Goal: Navigation & Orientation: Find specific page/section

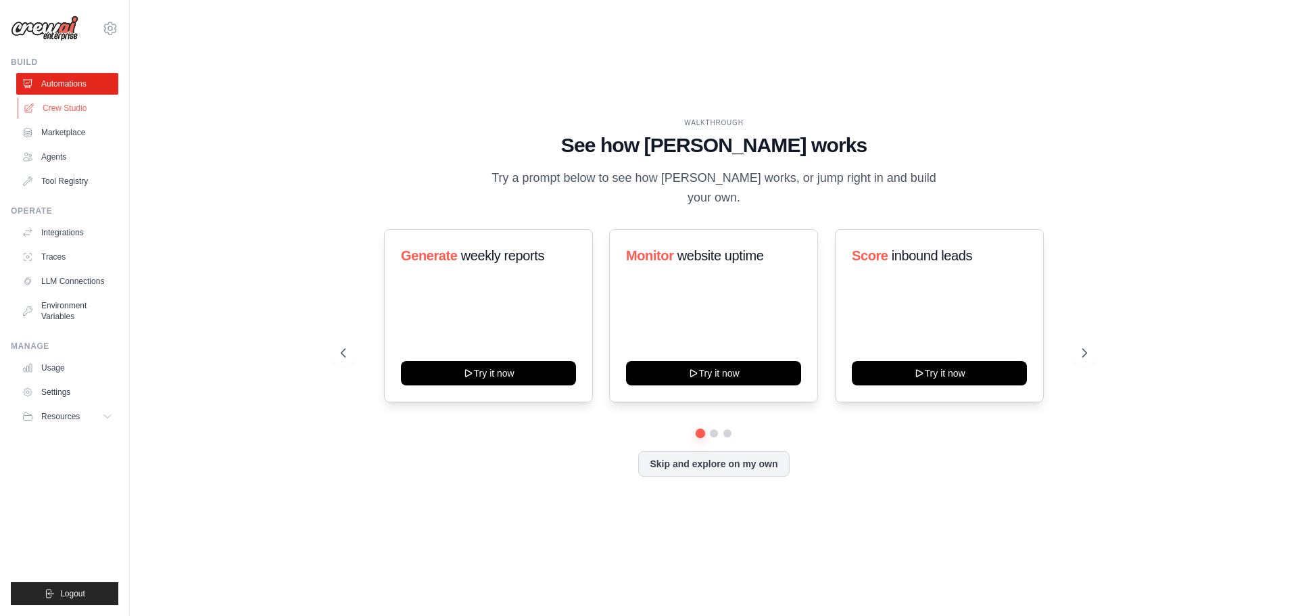
click at [60, 105] on link "Crew Studio" at bounding box center [69, 108] width 102 height 22
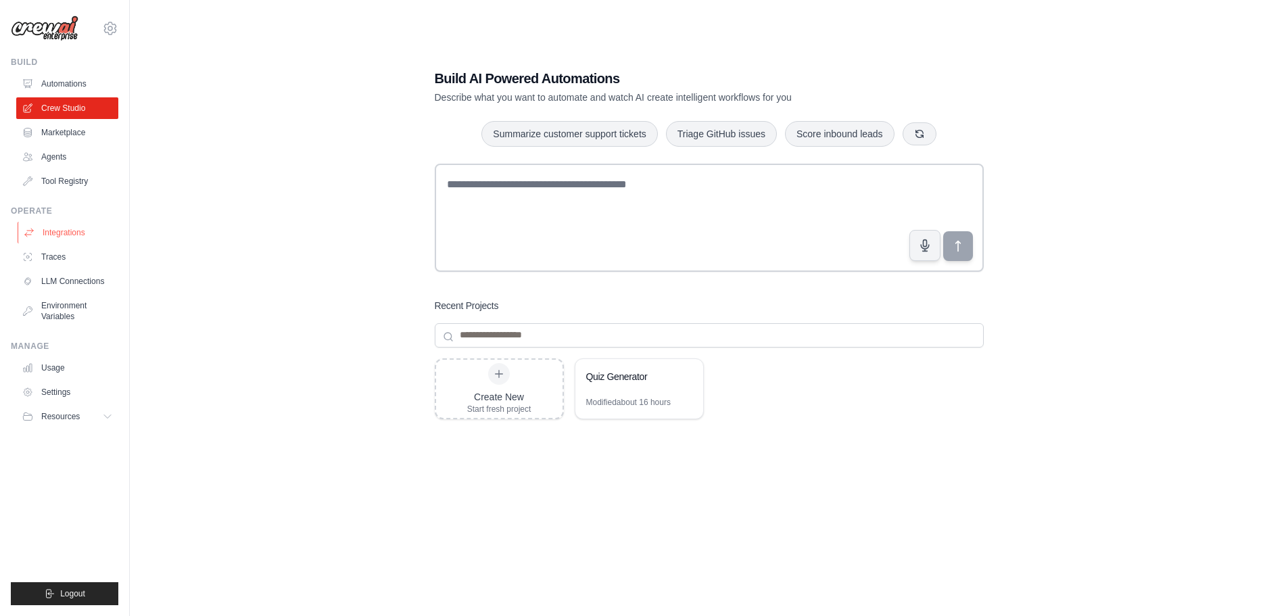
click at [55, 225] on link "Integrations" at bounding box center [69, 233] width 102 height 22
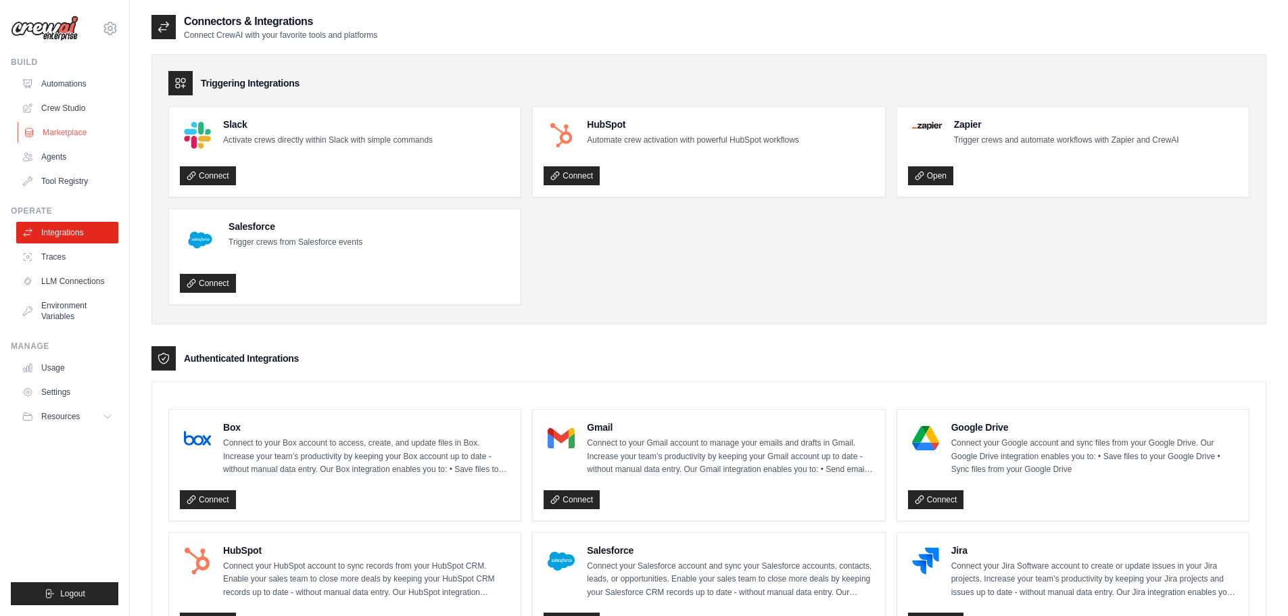
click at [64, 130] on link "Marketplace" at bounding box center [69, 133] width 102 height 22
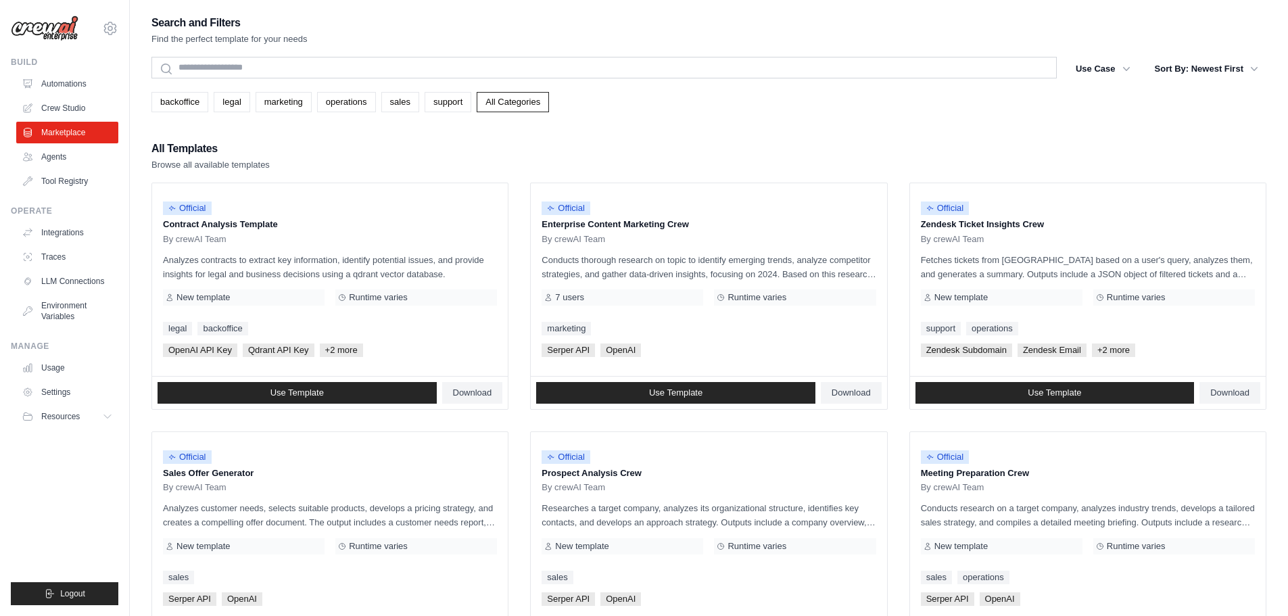
click at [550, 28] on div "Search and Filters Find the perfect template for your needs" at bounding box center [708, 30] width 1115 height 32
